Goal: Complete application form

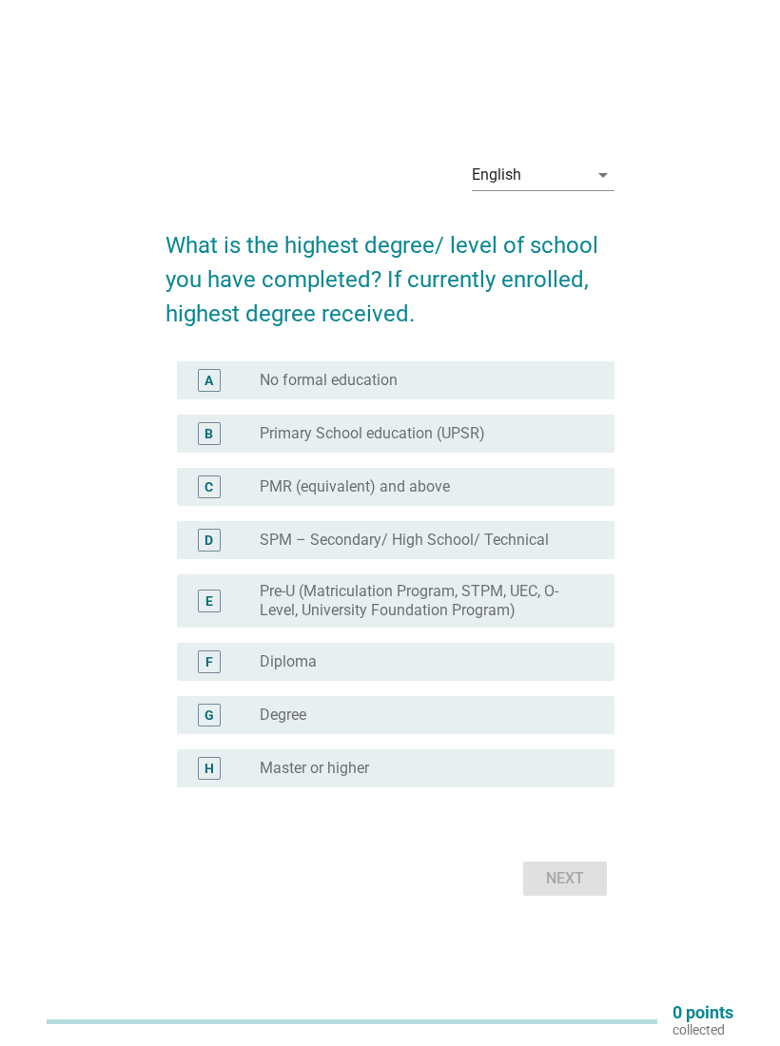
click at [495, 721] on div "radio_button_unchecked Degree" at bounding box center [422, 715] width 324 height 19
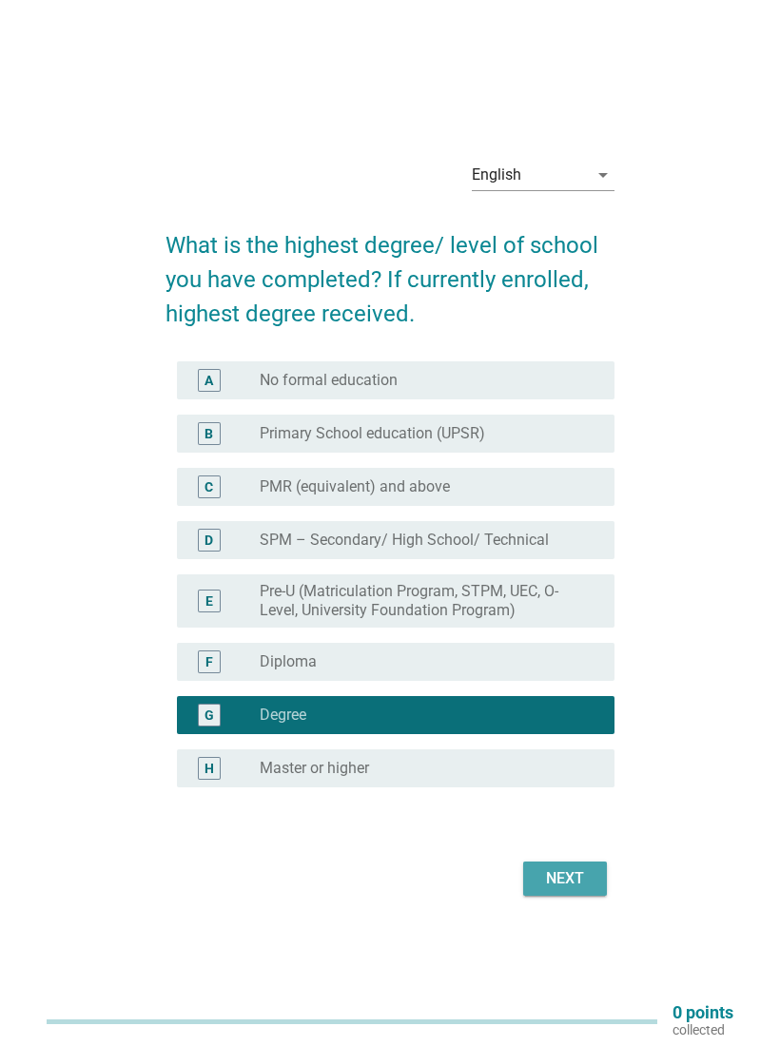
click at [579, 876] on div "Next" at bounding box center [564, 878] width 53 height 23
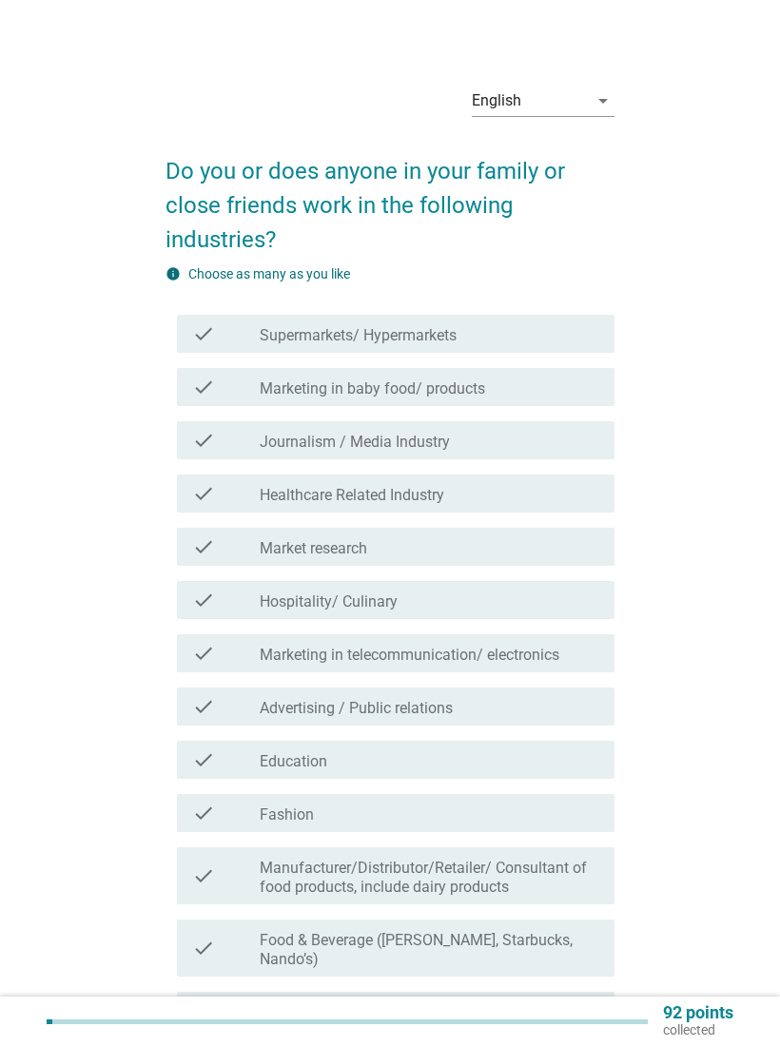
click at [532, 444] on div "check_box_outline_blank Journalism / Media Industry" at bounding box center [430, 440] width 340 height 23
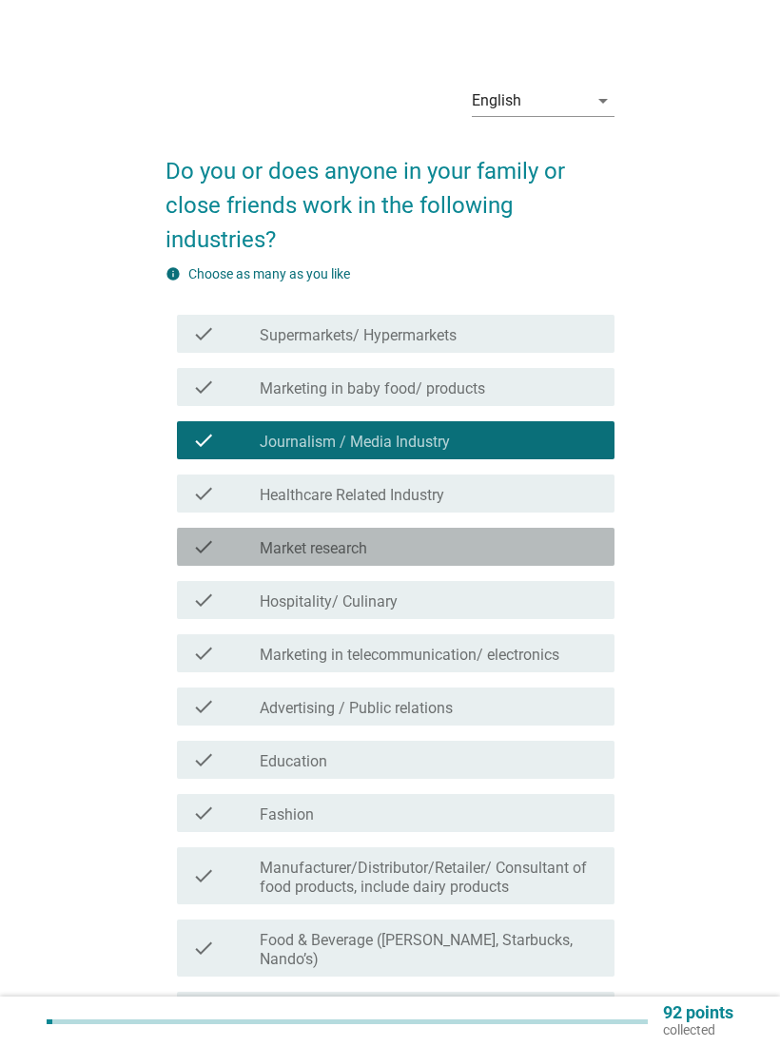
click at [507, 551] on div "check_box_outline_blank Market research" at bounding box center [430, 547] width 340 height 23
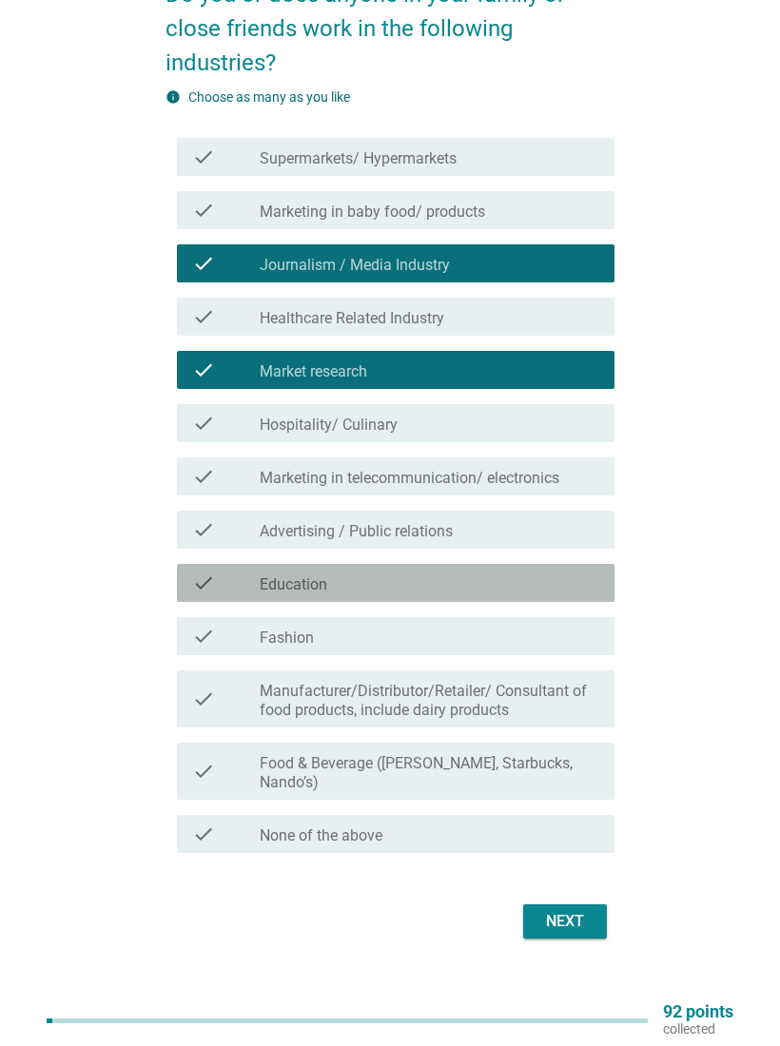
scroll to position [177, 0]
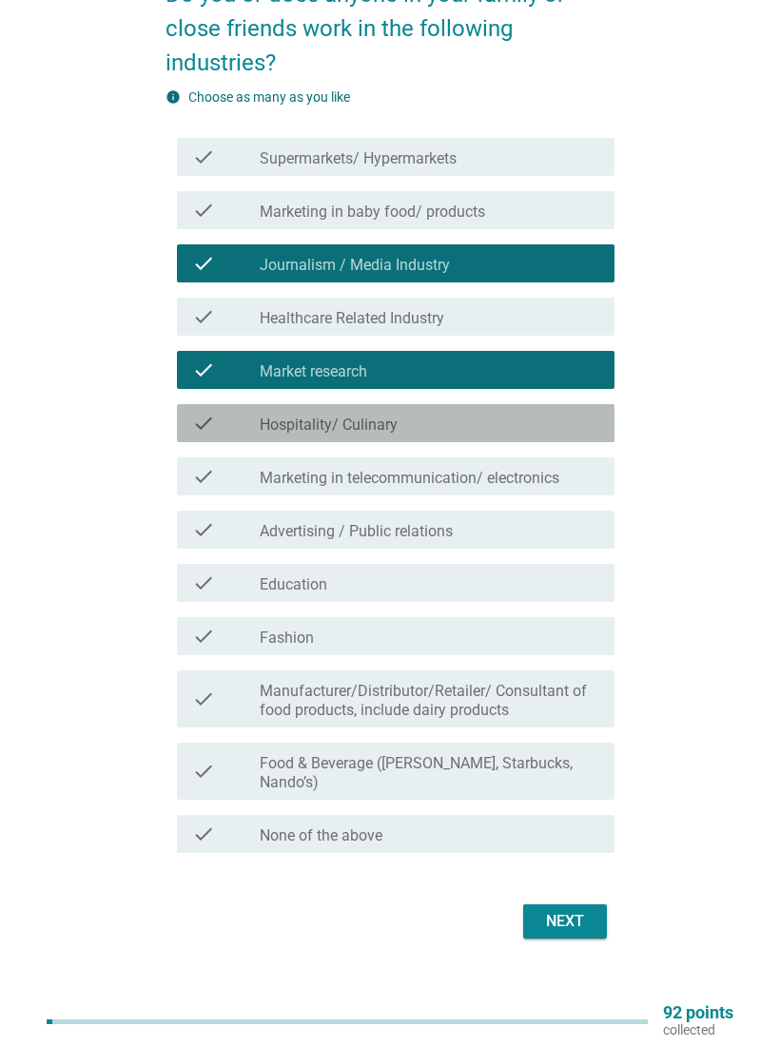
click at [533, 426] on div "check_box_outline_blank Hospitality/ Culinary" at bounding box center [430, 423] width 340 height 23
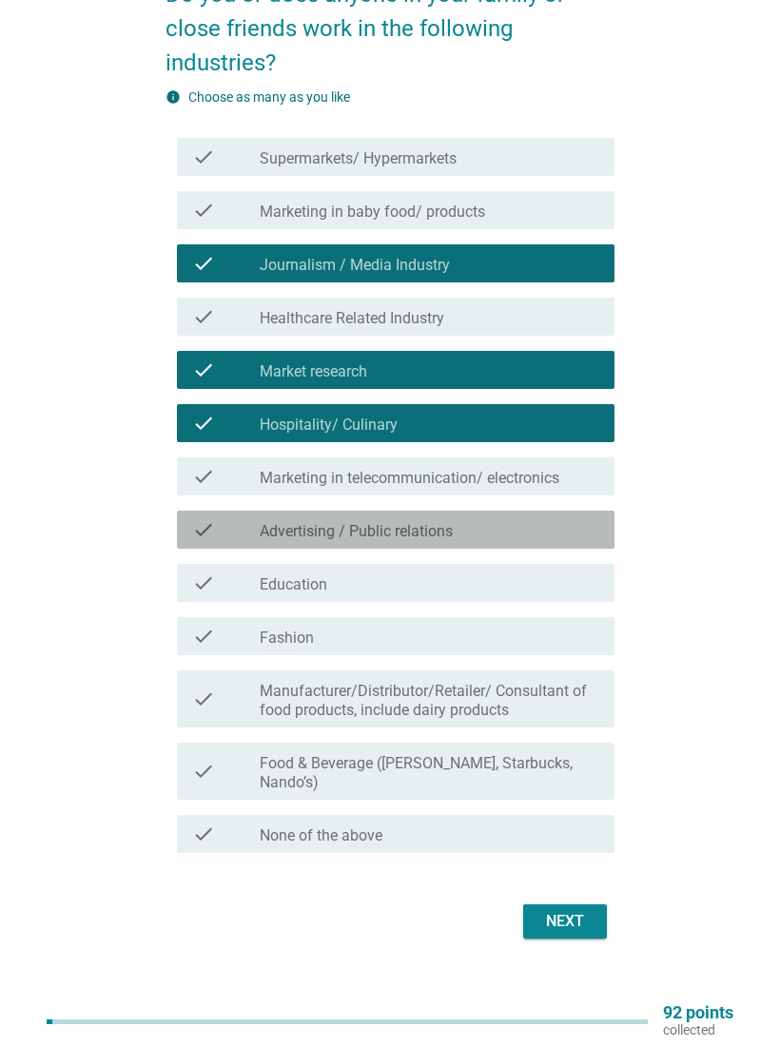
click at [530, 535] on div "check_box_outline_blank Advertising / Public relations" at bounding box center [430, 529] width 340 height 23
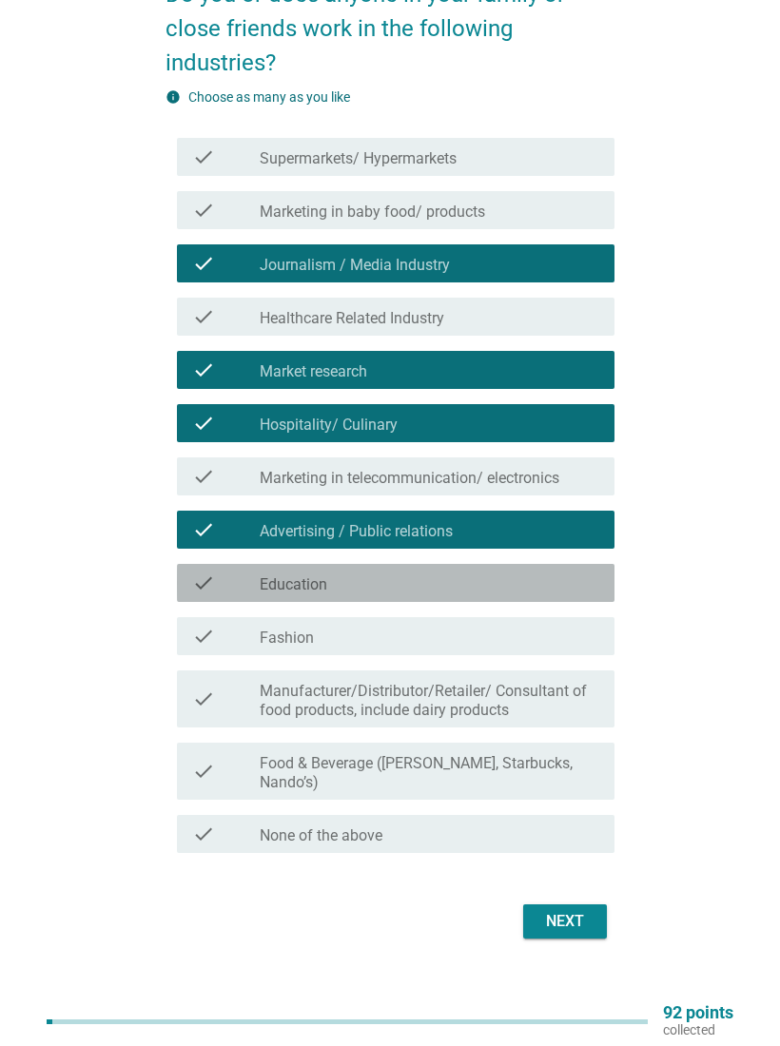
click at [511, 582] on div "check_box_outline_blank Education" at bounding box center [430, 583] width 340 height 23
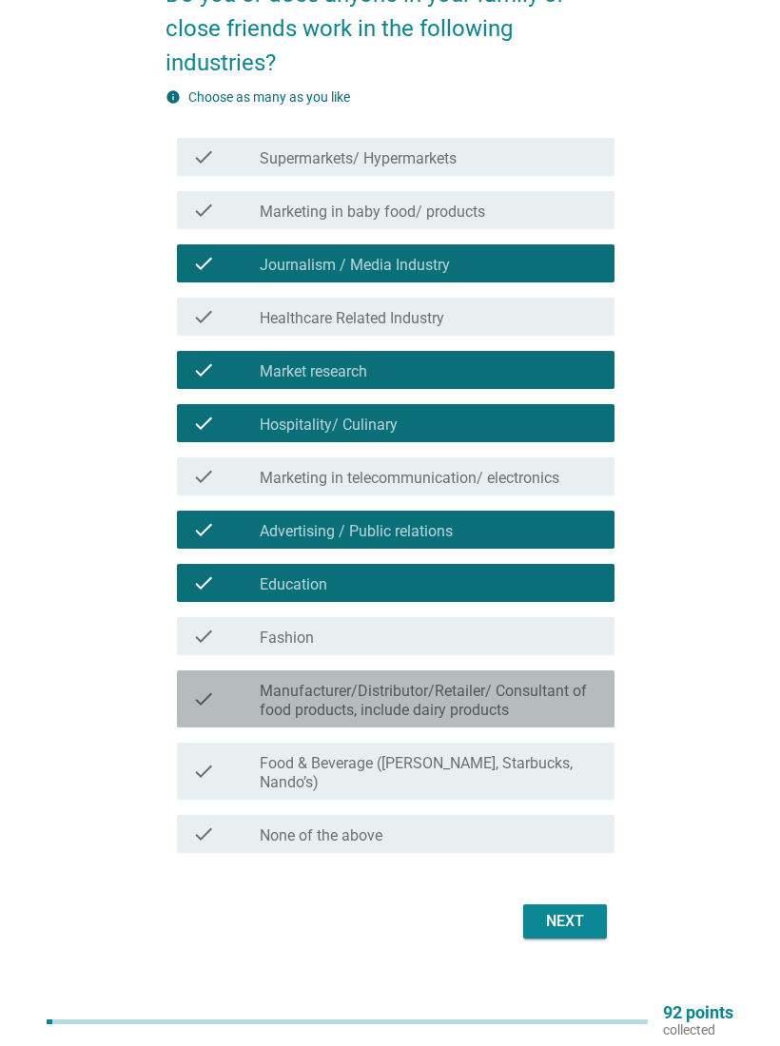
click at [548, 704] on label "Manufacturer/Distributor/Retailer/ Consultant of food products, include dairy p…" at bounding box center [430, 701] width 340 height 38
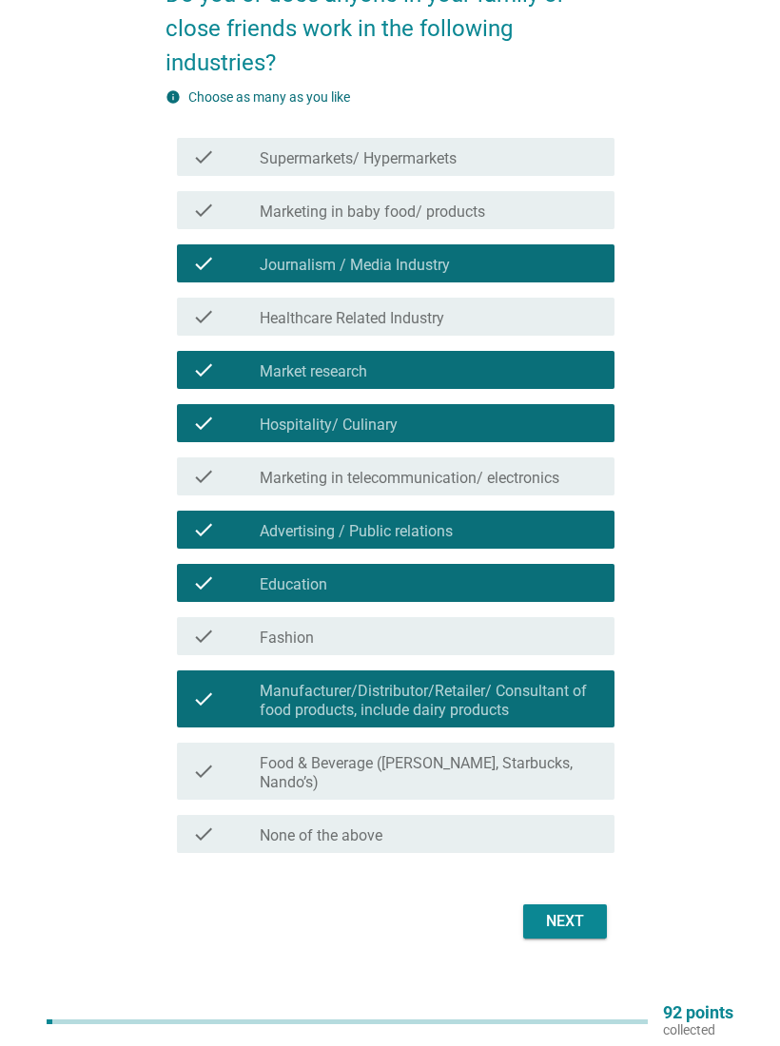
click at [536, 470] on label "Marketing in telecommunication/ electronics" at bounding box center [410, 478] width 300 height 19
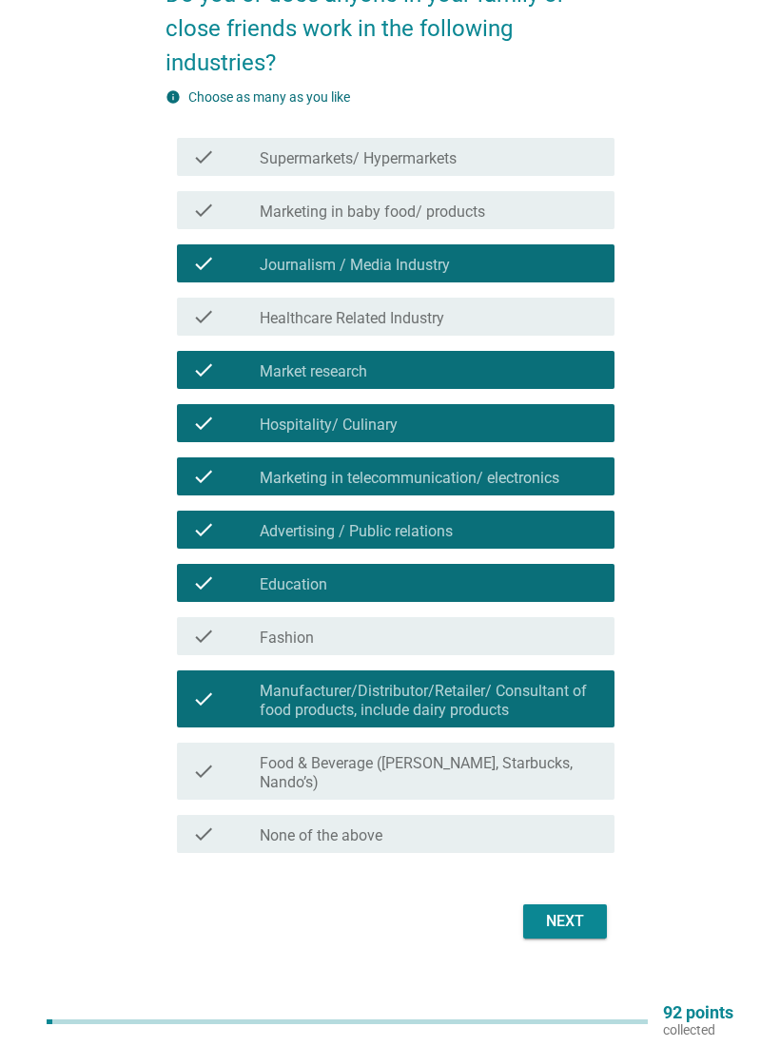
click at [562, 914] on div "Next" at bounding box center [564, 921] width 53 height 23
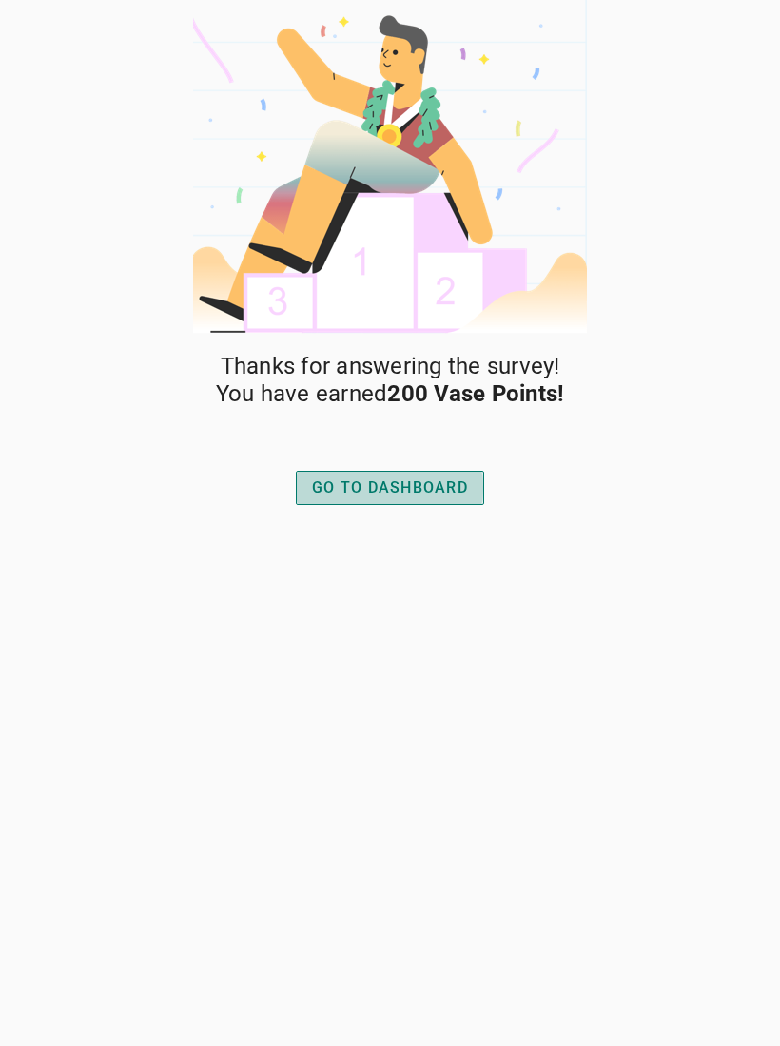
click at [447, 489] on div "GO TO DASHBOARD" at bounding box center [390, 488] width 156 height 23
